Goal: Information Seeking & Learning: Compare options

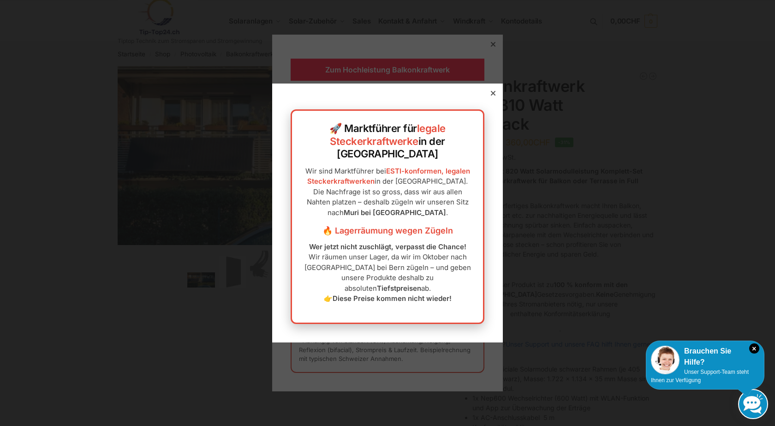
click at [489, 97] on div at bounding box center [493, 93] width 8 height 8
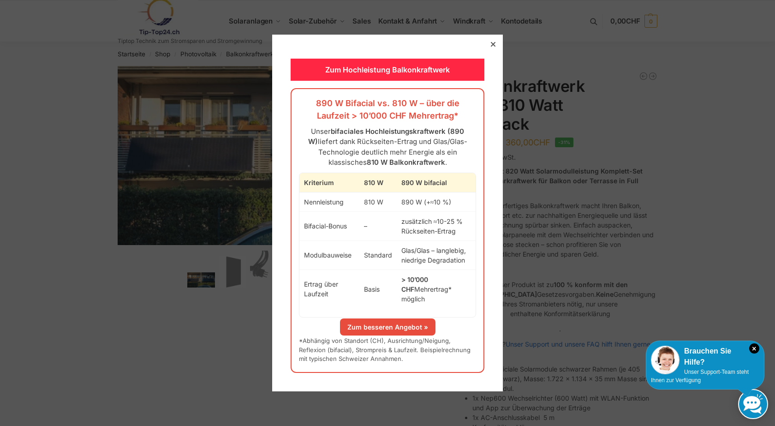
click at [491, 51] on div "Zum Hochleistung Balkonkraftwerk 890 W Bifacial vs. 810 W – über die Laufzeit >…" at bounding box center [387, 213] width 231 height 356
click at [491, 47] on icon at bounding box center [493, 44] width 5 height 5
